Goal: Check status: Check status

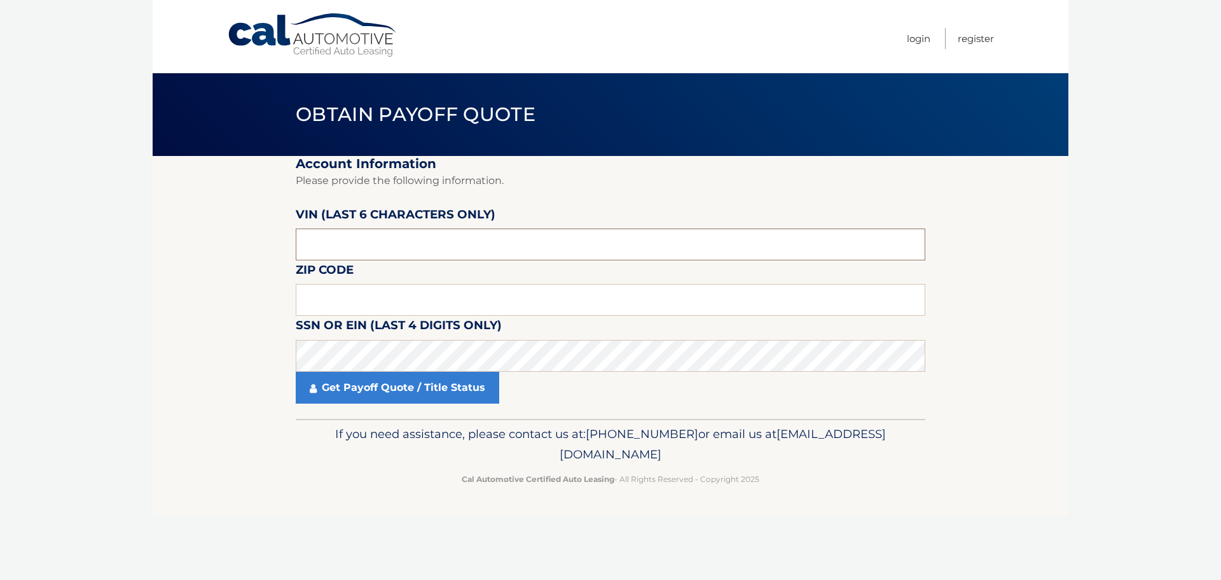
click at [413, 253] on input "text" at bounding box center [611, 244] width 630 height 32
drag, startPoint x: 337, startPoint y: 242, endPoint x: 256, endPoint y: 246, distance: 80.9
click at [243, 245] on section "Account Information Please provide the following information. [PERSON_NAME] (la…" at bounding box center [611, 287] width 916 height 263
type input "939320"
click at [324, 298] on input "text" at bounding box center [611, 300] width 630 height 32
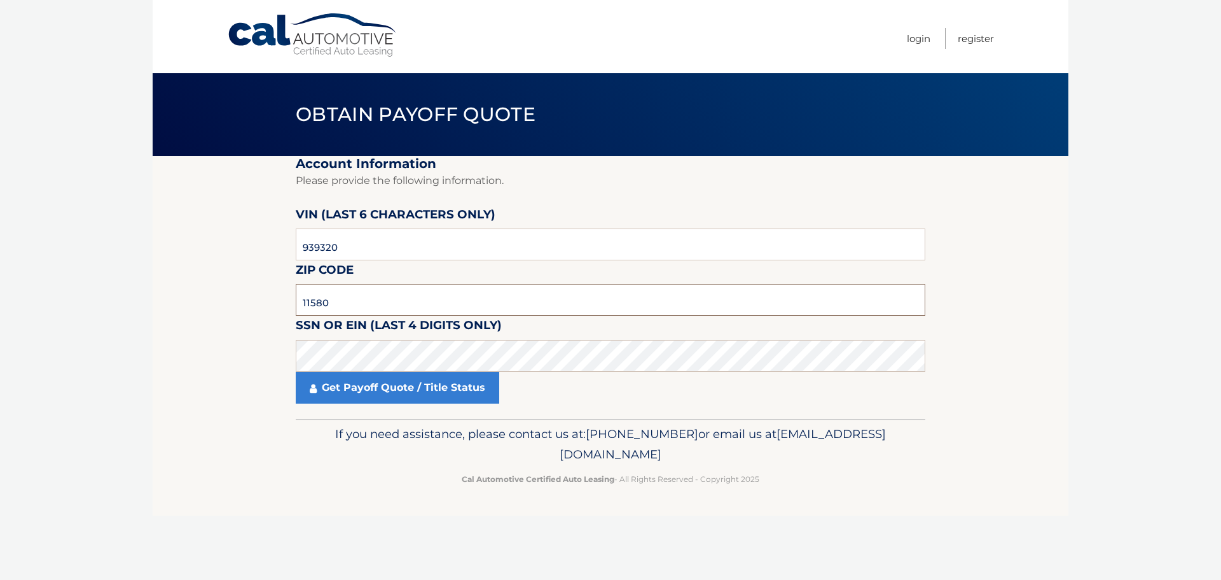
type input "11580"
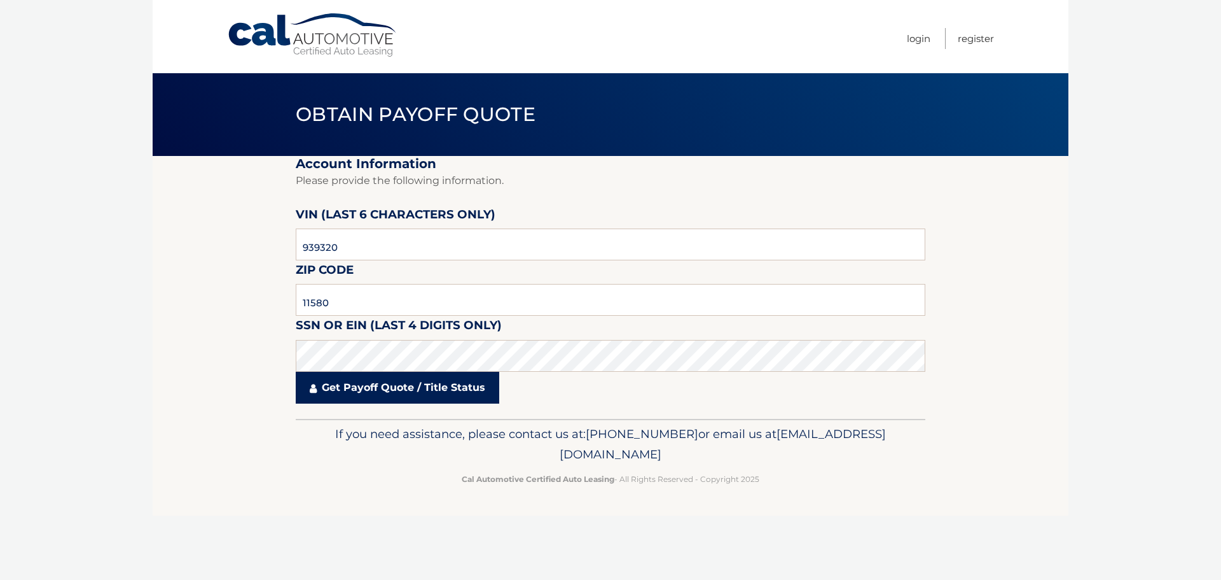
click at [342, 384] on link "Get Payoff Quote / Title Status" at bounding box center [398, 388] width 204 height 32
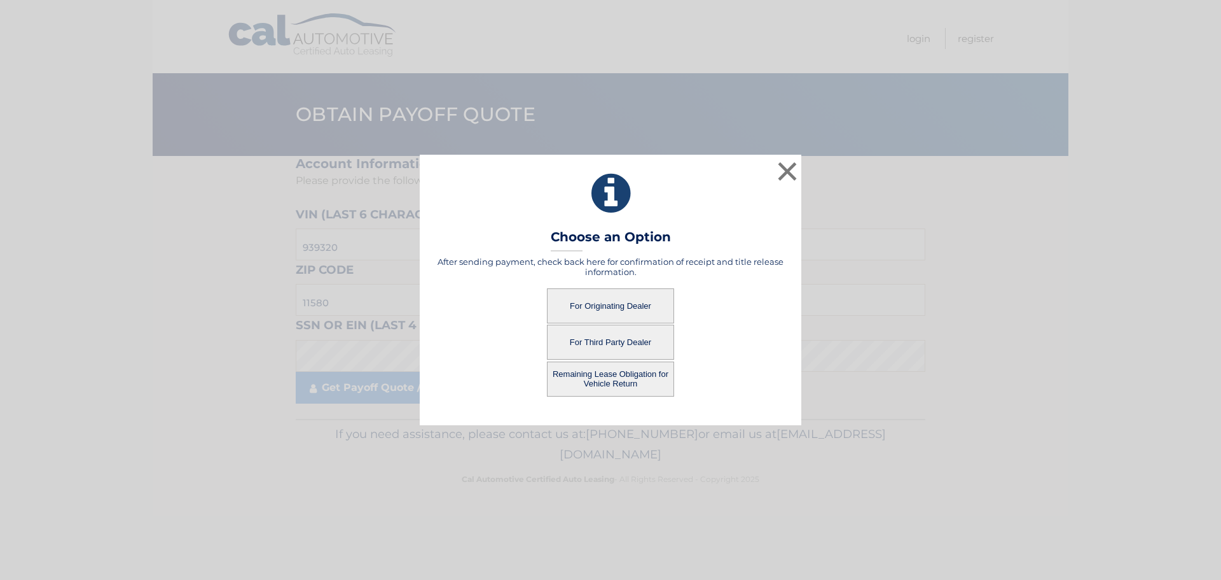
click at [625, 304] on button "For Originating Dealer" at bounding box center [610, 305] width 127 height 35
click at [601, 306] on button "For Originating Dealer" at bounding box center [610, 305] width 127 height 35
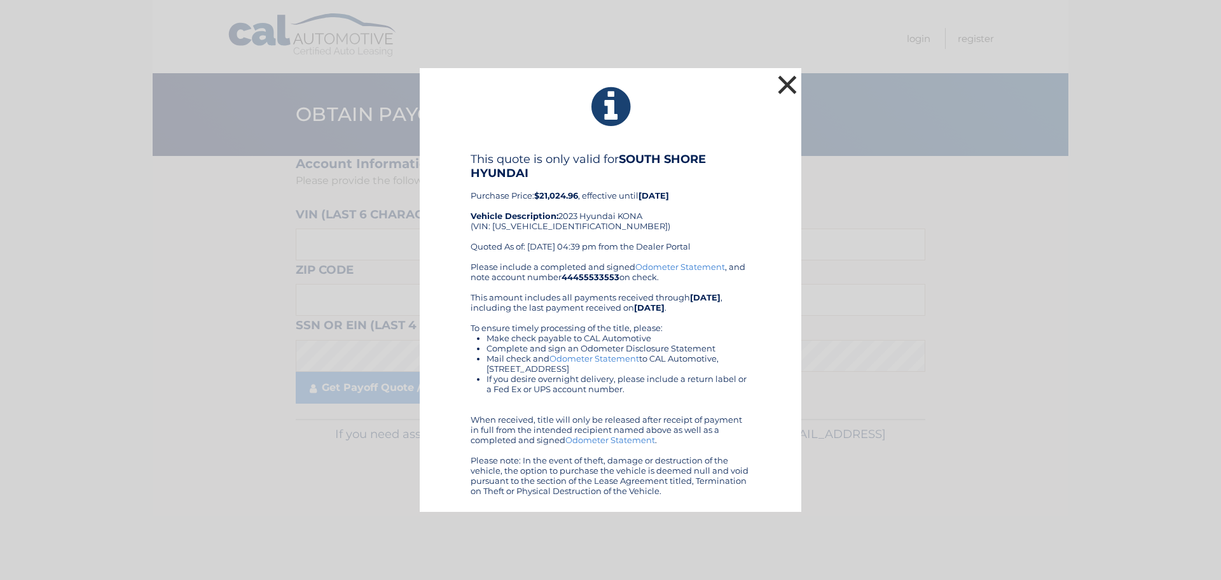
click at [786, 83] on button "×" at bounding box center [787, 84] width 25 height 25
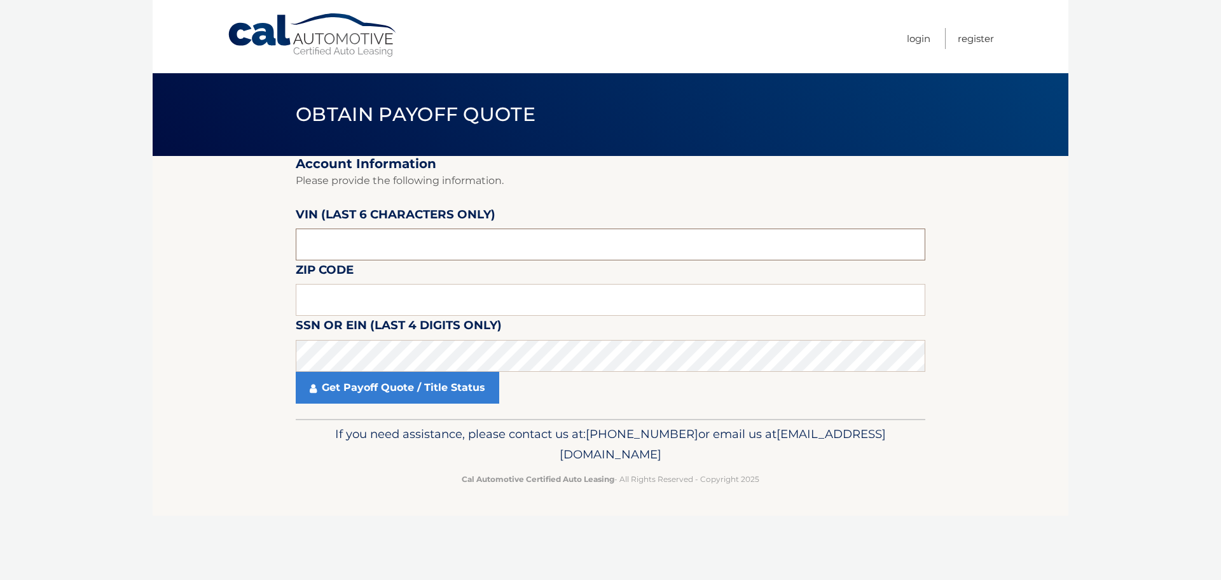
drag, startPoint x: 354, startPoint y: 248, endPoint x: 183, endPoint y: 255, distance: 171.3
click at [190, 250] on section "Account Information Please provide the following information. [PERSON_NAME] (la…" at bounding box center [611, 287] width 916 height 263
click at [307, 238] on input "text" at bounding box center [611, 244] width 630 height 32
type input "939320"
click button "For Originating Dealer" at bounding box center [0, 0] width 0 height 0
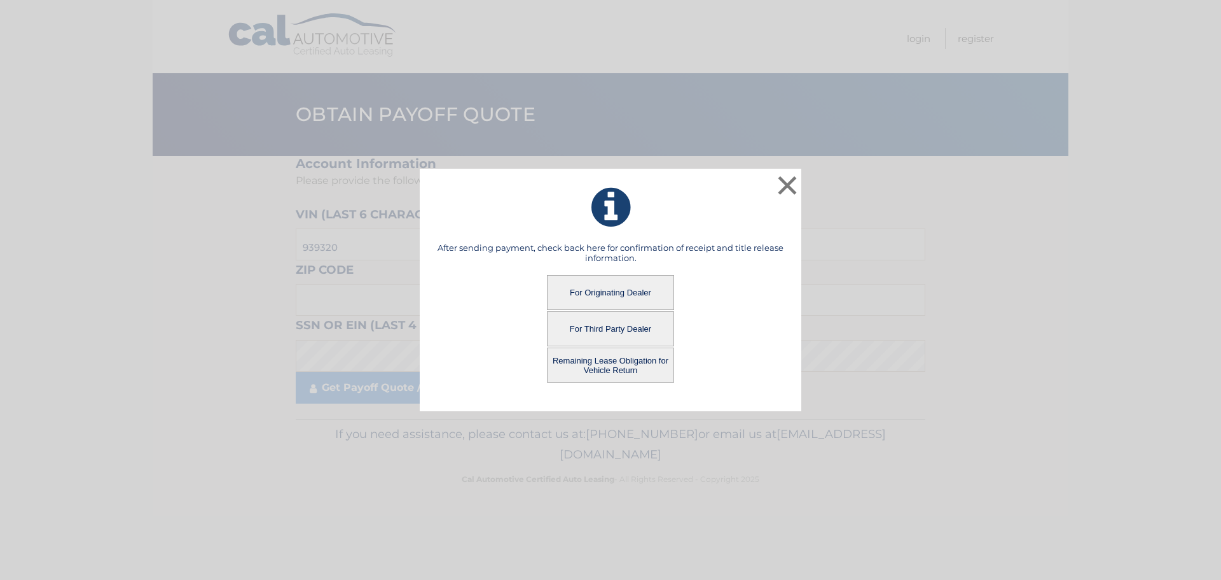
click at [622, 369] on button "Remaining Lease Obligation for Vehicle Return" at bounding box center [610, 364] width 127 height 35
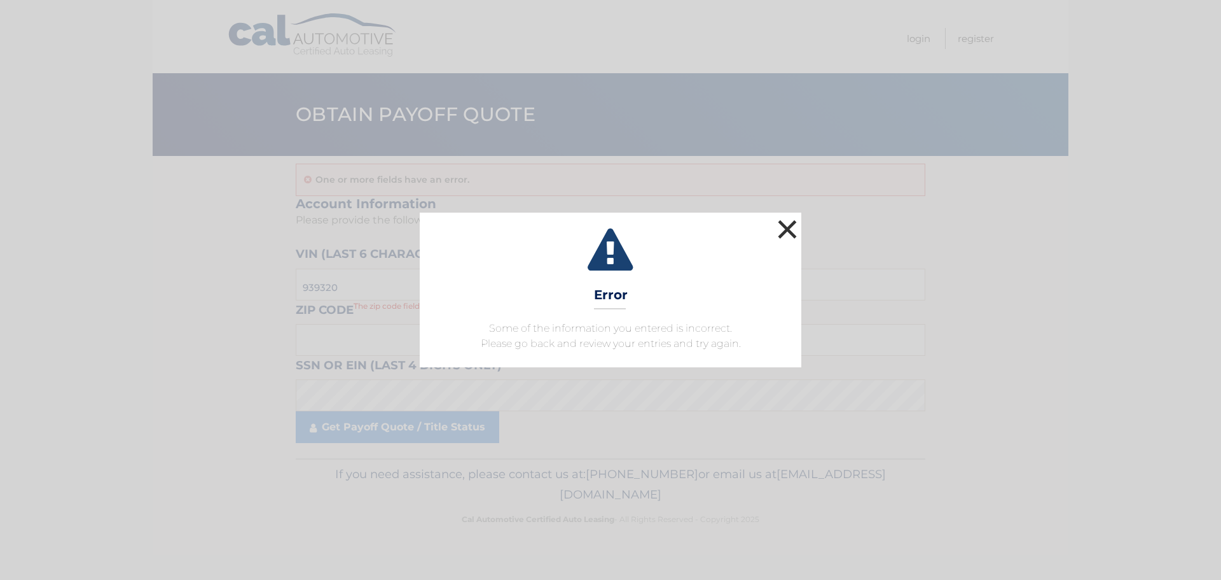
click at [791, 229] on button "×" at bounding box center [787, 228] width 25 height 25
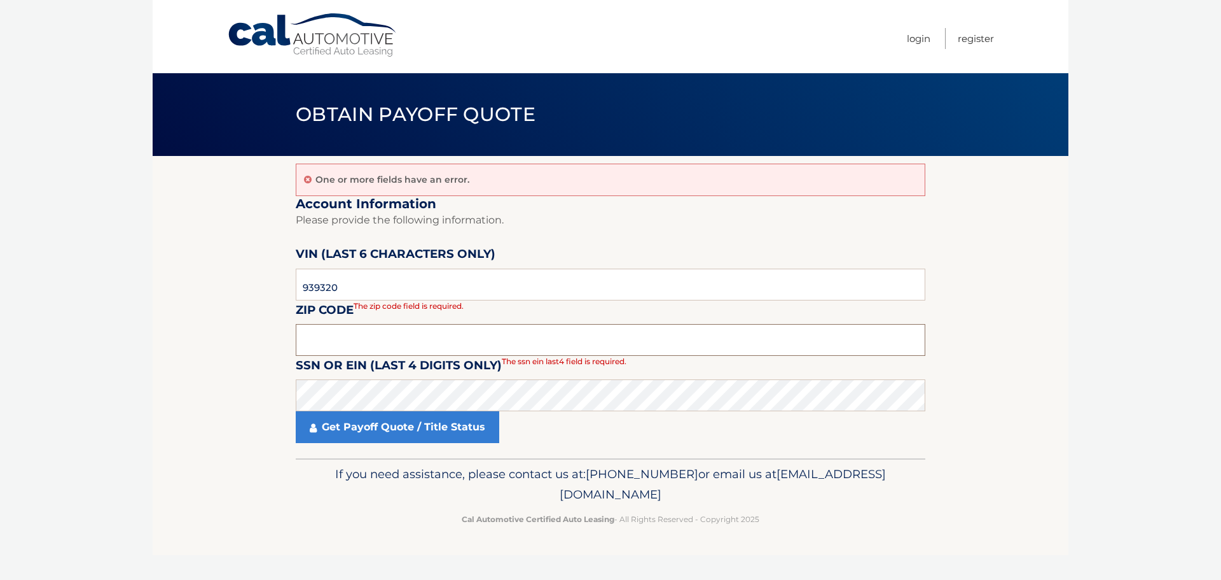
click at [360, 338] on input "text" at bounding box center [611, 340] width 630 height 32
type input "11580"
click at [293, 388] on section "One or more fields have an error. Account Information Please provide the follow…" at bounding box center [611, 307] width 916 height 302
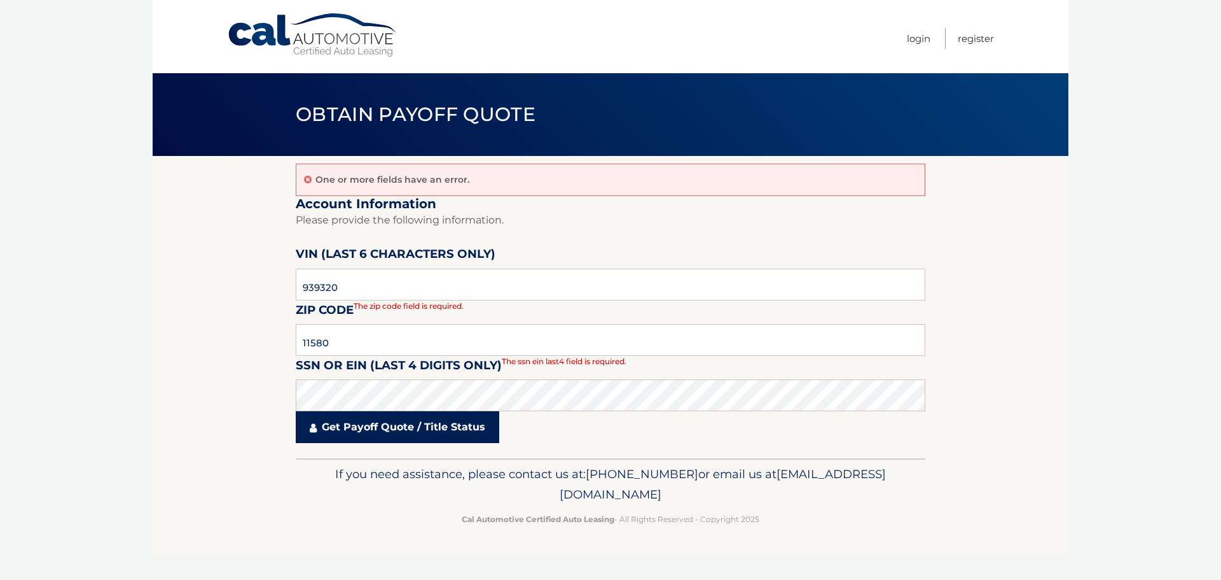
click at [361, 429] on link "Get Payoff Quote / Title Status" at bounding box center [398, 427] width 204 height 32
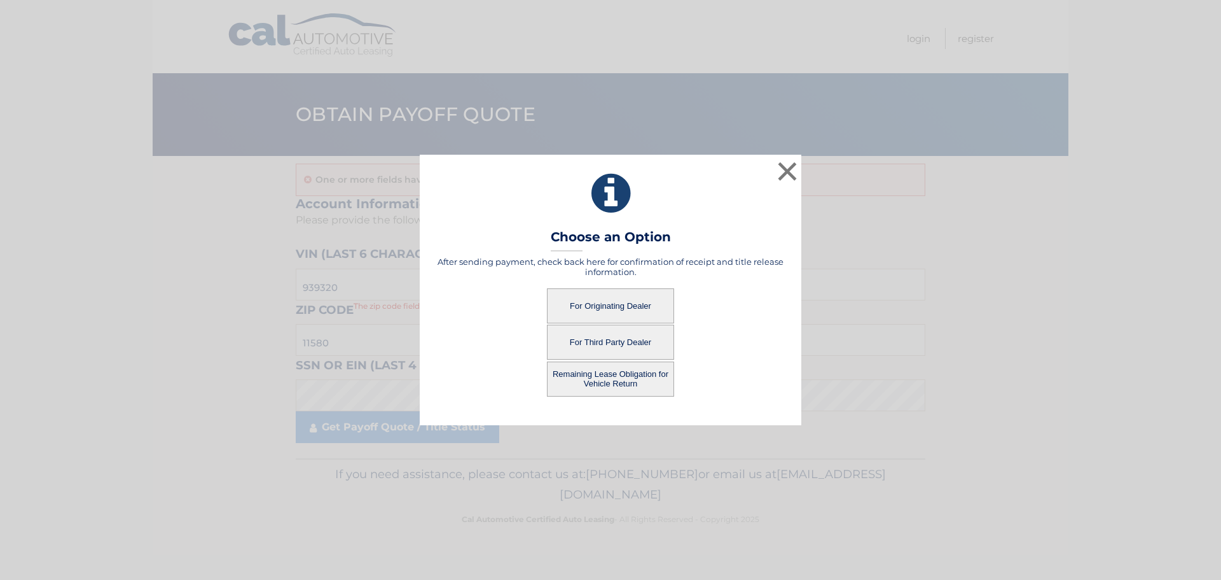
click at [596, 373] on button "Remaining Lease Obligation for Vehicle Return" at bounding box center [610, 378] width 127 height 35
click at [606, 378] on button "Remaining Lease Obligation for Vehicle Return" at bounding box center [610, 378] width 127 height 35
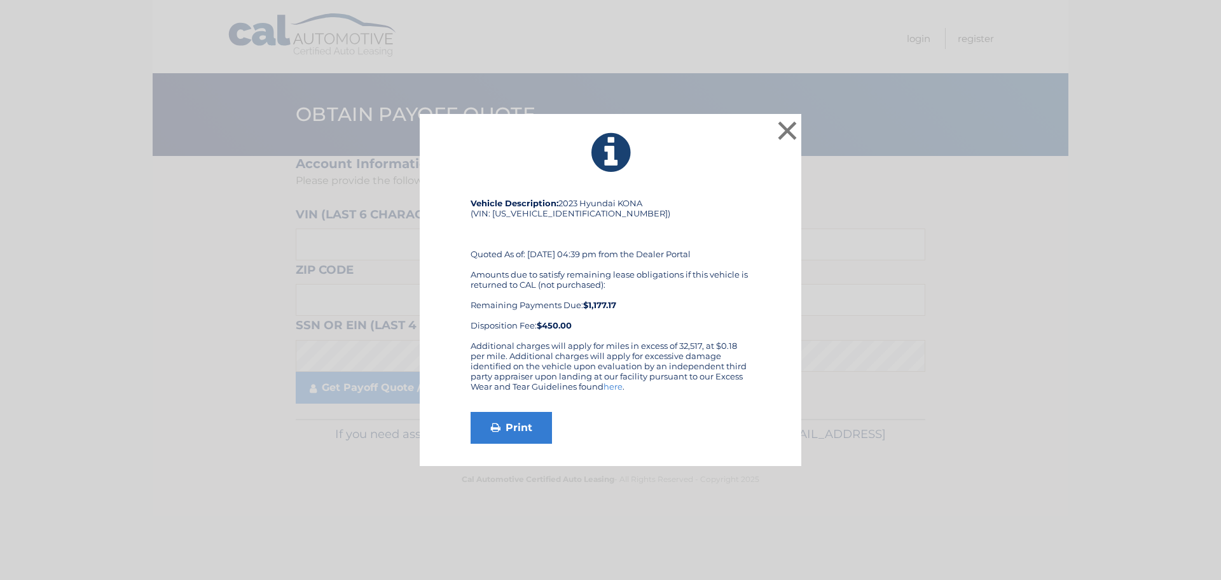
click at [772, 131] on icon at bounding box center [611, 153] width 350 height 46
click at [784, 130] on button "×" at bounding box center [787, 130] width 25 height 25
